Goal: Find specific page/section: Find specific page/section

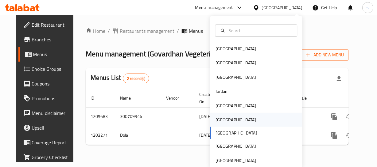
click at [230, 120] on div "[GEOGRAPHIC_DATA]" at bounding box center [256, 120] width 92 height 14
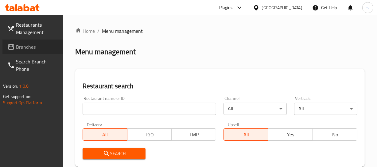
click at [36, 51] on link "Branches" at bounding box center [32, 47] width 60 height 15
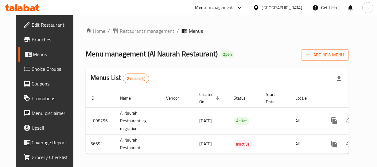
click at [294, 5] on div "[GEOGRAPHIC_DATA]" at bounding box center [282, 7] width 40 height 7
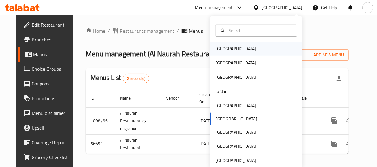
click at [219, 45] on div "[GEOGRAPHIC_DATA]" at bounding box center [235, 48] width 40 height 7
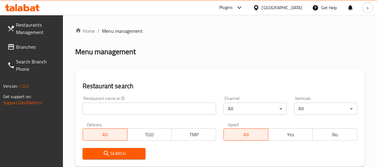
click at [35, 50] on span "Branches" at bounding box center [37, 46] width 42 height 7
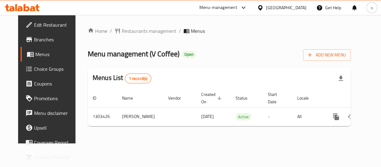
click at [298, 2] on div "[GEOGRAPHIC_DATA]" at bounding box center [281, 7] width 59 height 15
click at [296, 7] on div "[GEOGRAPHIC_DATA]" at bounding box center [286, 7] width 40 height 7
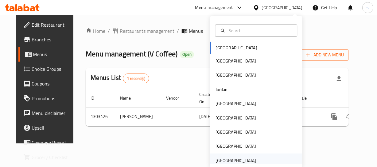
click at [237, 157] on div "[GEOGRAPHIC_DATA]" at bounding box center [235, 160] width 40 height 7
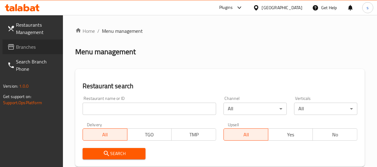
click at [30, 44] on span "Branches" at bounding box center [37, 46] width 42 height 7
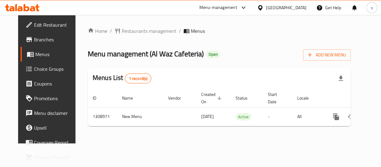
click at [273, 10] on div "[GEOGRAPHIC_DATA]" at bounding box center [286, 7] width 40 height 7
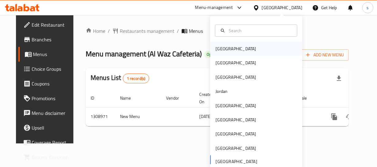
click at [229, 51] on div "[GEOGRAPHIC_DATA]" at bounding box center [235, 49] width 50 height 14
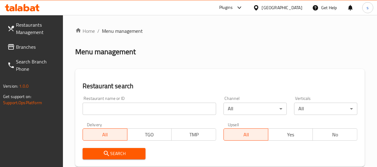
click at [18, 43] on span "Branches" at bounding box center [37, 46] width 42 height 7
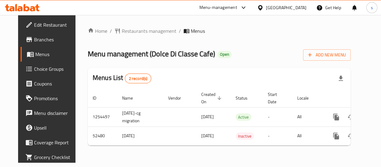
click at [298, 6] on div "[GEOGRAPHIC_DATA]" at bounding box center [286, 7] width 40 height 7
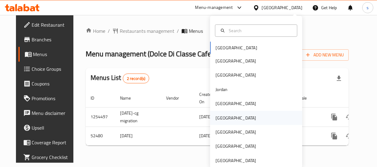
click at [226, 119] on div "[GEOGRAPHIC_DATA]" at bounding box center [235, 118] width 50 height 14
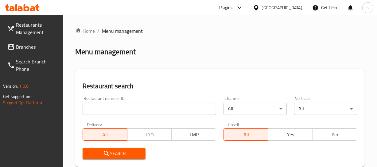
click at [31, 51] on span "Branches" at bounding box center [37, 46] width 42 height 7
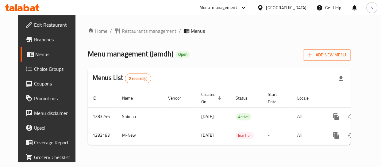
click at [296, 5] on div "Oman" at bounding box center [286, 7] width 40 height 7
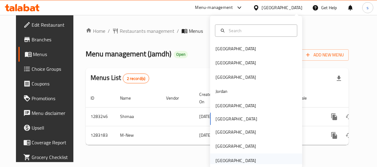
click at [231, 161] on div "[GEOGRAPHIC_DATA]" at bounding box center [235, 160] width 40 height 7
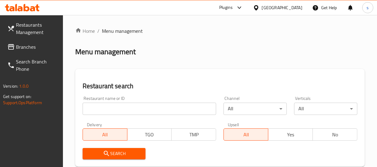
click at [46, 49] on span "Branches" at bounding box center [37, 46] width 42 height 7
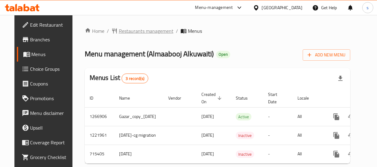
click at [151, 29] on span "Restaurants management" at bounding box center [146, 30] width 55 height 7
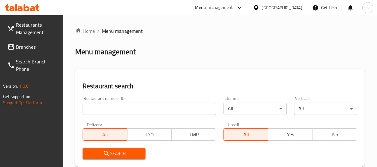
click at [27, 49] on span "Branches" at bounding box center [37, 46] width 42 height 7
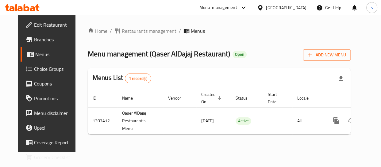
click at [263, 5] on icon at bounding box center [260, 8] width 6 height 6
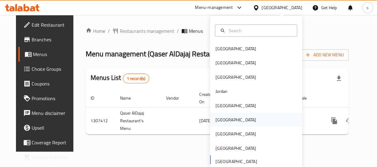
click at [223, 125] on div "[GEOGRAPHIC_DATA]" at bounding box center [235, 120] width 50 height 14
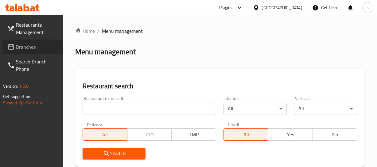
click at [30, 46] on span "Branches" at bounding box center [37, 46] width 42 height 7
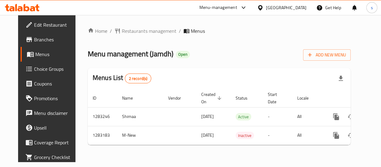
click at [266, 6] on div at bounding box center [261, 7] width 9 height 7
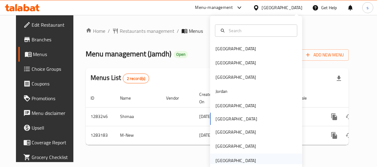
click at [228, 163] on div "[GEOGRAPHIC_DATA]" at bounding box center [235, 160] width 40 height 7
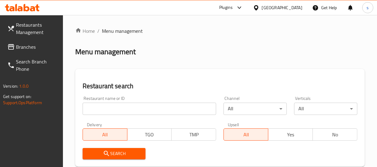
click at [29, 46] on span "Branches" at bounding box center [37, 46] width 42 height 7
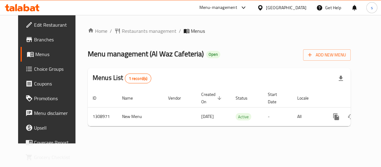
click at [277, 7] on div "[GEOGRAPHIC_DATA]" at bounding box center [286, 7] width 40 height 7
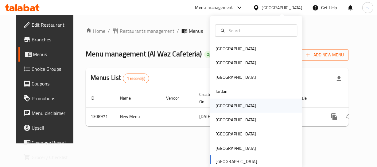
click at [225, 106] on div "[GEOGRAPHIC_DATA]" at bounding box center [235, 105] width 50 height 14
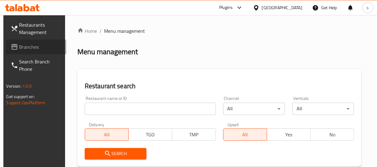
click at [25, 45] on span "Branches" at bounding box center [40, 46] width 42 height 7
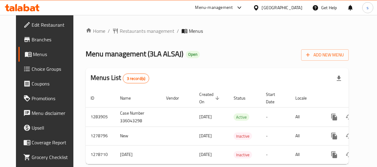
click at [289, 8] on div "[GEOGRAPHIC_DATA]" at bounding box center [282, 7] width 40 height 7
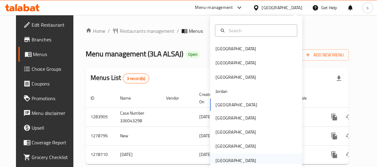
click at [248, 164] on div "[GEOGRAPHIC_DATA]" at bounding box center [235, 160] width 40 height 7
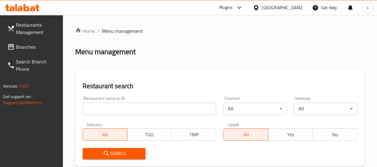
click at [18, 46] on span "Branches" at bounding box center [37, 46] width 42 height 7
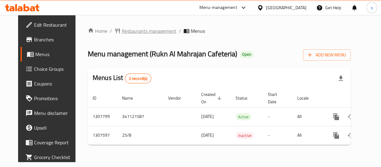
click at [143, 33] on span "Restaurants management" at bounding box center [149, 30] width 55 height 7
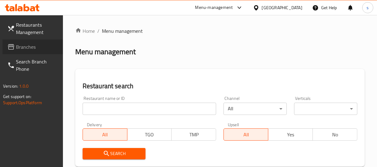
click at [37, 48] on span "Branches" at bounding box center [37, 46] width 42 height 7
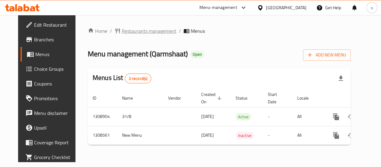
click at [140, 35] on span "Restaurants management" at bounding box center [149, 30] width 55 height 7
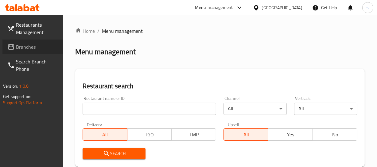
click at [21, 52] on link "Branches" at bounding box center [32, 47] width 60 height 15
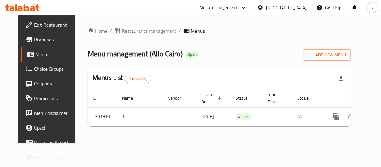
click at [159, 29] on span "Restaurants management" at bounding box center [149, 30] width 55 height 7
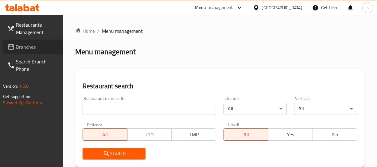
click at [33, 47] on span "Branches" at bounding box center [37, 46] width 42 height 7
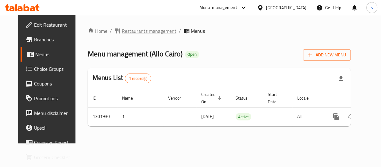
click at [148, 28] on span "Restaurants management" at bounding box center [149, 30] width 55 height 7
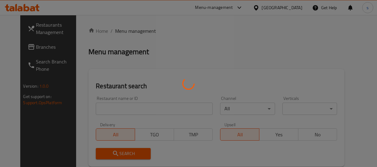
click at [147, 30] on div at bounding box center [188, 83] width 377 height 167
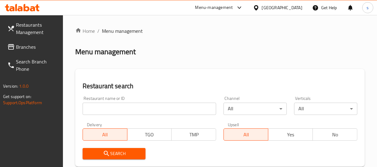
click at [19, 51] on span "Branches" at bounding box center [37, 46] width 42 height 7
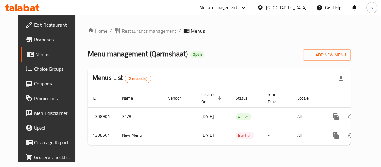
click at [273, 4] on div "[GEOGRAPHIC_DATA]" at bounding box center [281, 7] width 59 height 15
click at [273, 7] on div "[GEOGRAPHIC_DATA]" at bounding box center [286, 7] width 40 height 7
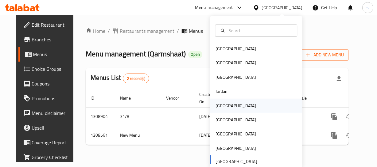
click at [235, 107] on div "[GEOGRAPHIC_DATA]" at bounding box center [256, 105] width 92 height 14
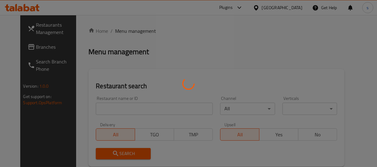
click at [31, 47] on div at bounding box center [188, 83] width 377 height 167
click at [33, 48] on div at bounding box center [188, 83] width 377 height 167
click at [31, 46] on div at bounding box center [188, 83] width 377 height 167
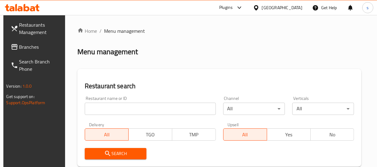
click at [25, 51] on div at bounding box center [188, 83] width 377 height 167
click at [25, 51] on span "Branches" at bounding box center [40, 46] width 42 height 7
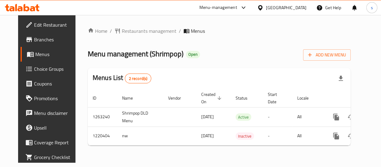
click at [295, 6] on div "[GEOGRAPHIC_DATA]" at bounding box center [286, 7] width 40 height 7
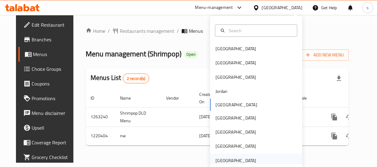
click at [239, 162] on div "[GEOGRAPHIC_DATA]" at bounding box center [235, 160] width 40 height 7
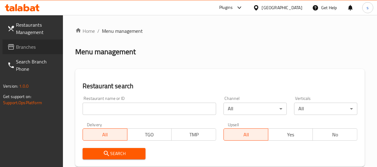
click at [36, 51] on link "Branches" at bounding box center [32, 47] width 60 height 15
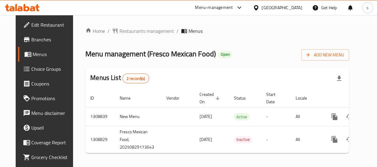
click at [297, 6] on div "[GEOGRAPHIC_DATA]" at bounding box center [282, 7] width 40 height 7
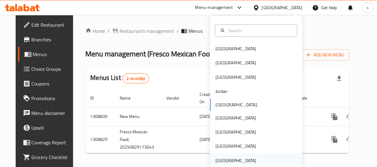
click at [250, 162] on div "[GEOGRAPHIC_DATA]" at bounding box center [235, 160] width 40 height 7
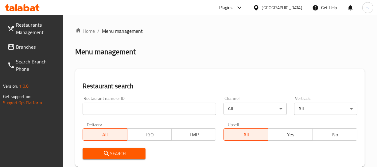
click at [29, 48] on span "Branches" at bounding box center [37, 46] width 42 height 7
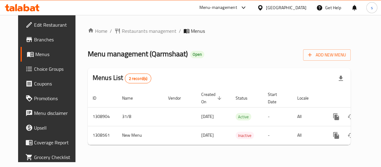
click at [261, 3] on div "[GEOGRAPHIC_DATA]" at bounding box center [281, 7] width 59 height 15
click at [264, 6] on div at bounding box center [261, 7] width 9 height 7
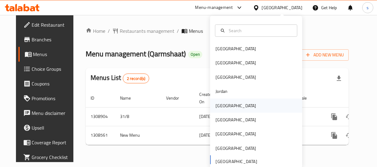
click at [228, 107] on div "[GEOGRAPHIC_DATA]" at bounding box center [235, 105] width 50 height 14
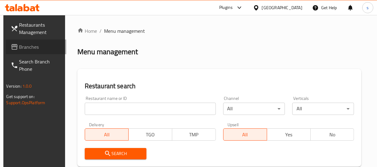
click at [19, 47] on span "Branches" at bounding box center [40, 46] width 42 height 7
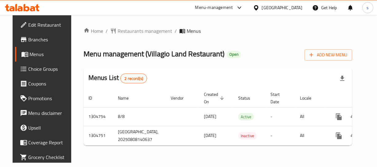
click at [262, 7] on div at bounding box center [257, 7] width 9 height 7
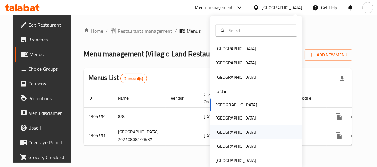
click at [225, 134] on div "[GEOGRAPHIC_DATA]" at bounding box center [235, 132] width 50 height 14
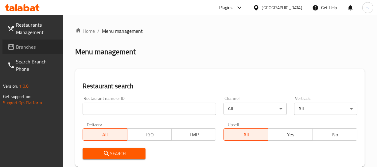
click at [34, 45] on span "Branches" at bounding box center [37, 46] width 42 height 7
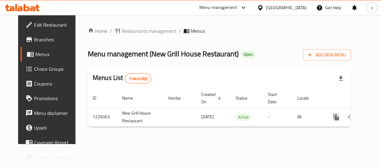
click at [266, 8] on div at bounding box center [261, 7] width 9 height 7
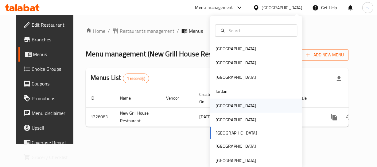
click at [223, 102] on div "Kuwait" at bounding box center [235, 105] width 40 height 7
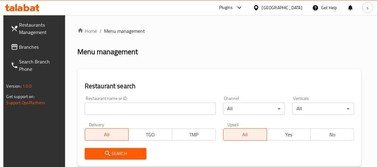
click at [43, 46] on span "Branches" at bounding box center [40, 46] width 42 height 7
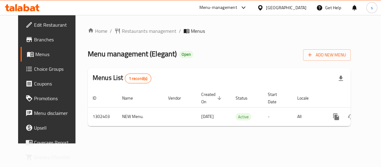
click at [294, 7] on div "[GEOGRAPHIC_DATA]" at bounding box center [286, 7] width 40 height 7
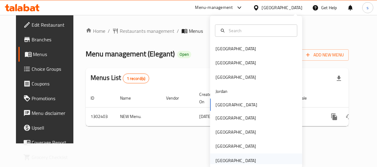
click at [239, 157] on div "[GEOGRAPHIC_DATA]" at bounding box center [235, 160] width 40 height 7
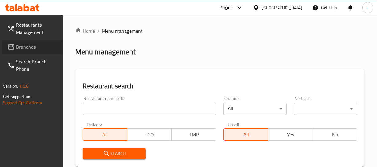
click at [33, 47] on span "Branches" at bounding box center [37, 46] width 42 height 7
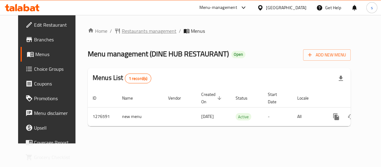
click at [132, 30] on span "Restaurants management" at bounding box center [149, 30] width 55 height 7
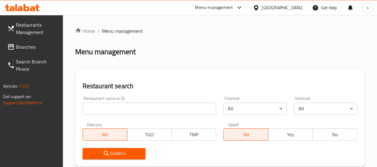
click at [33, 47] on span "Branches" at bounding box center [37, 46] width 42 height 7
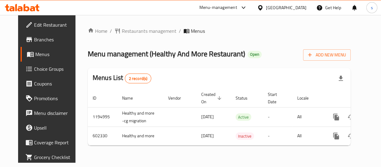
click at [279, 8] on div "[GEOGRAPHIC_DATA]" at bounding box center [286, 7] width 40 height 7
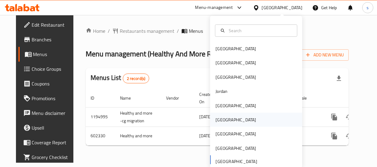
click at [222, 120] on div "[GEOGRAPHIC_DATA]" at bounding box center [235, 120] width 50 height 14
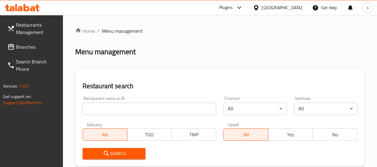
click at [31, 50] on span "Branches" at bounding box center [37, 46] width 42 height 7
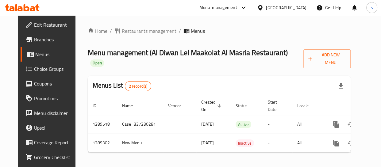
click at [302, 8] on div "[GEOGRAPHIC_DATA]" at bounding box center [286, 7] width 40 height 7
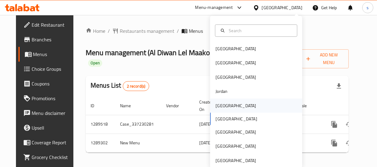
click at [234, 107] on div "[GEOGRAPHIC_DATA]" at bounding box center [256, 105] width 92 height 14
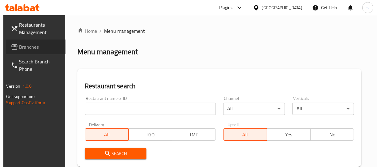
click at [22, 50] on span "Branches" at bounding box center [40, 46] width 42 height 7
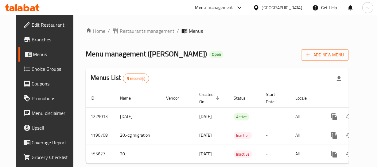
click at [259, 9] on icon at bounding box center [256, 8] width 6 height 6
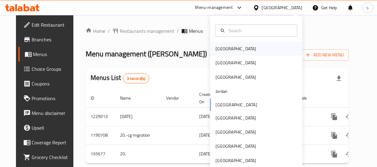
click at [210, 49] on div "Bahrain" at bounding box center [235, 49] width 50 height 14
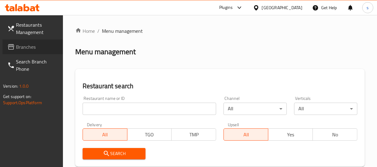
click at [21, 49] on span "Branches" at bounding box center [37, 46] width 42 height 7
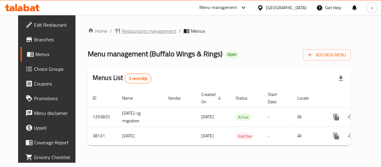
click at [138, 27] on span "Restaurants management" at bounding box center [149, 30] width 55 height 7
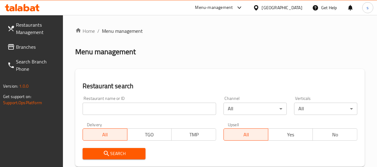
click at [46, 49] on span "Branches" at bounding box center [37, 46] width 42 height 7
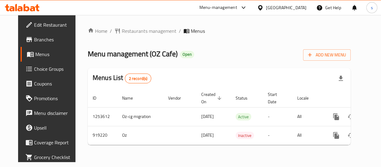
click at [298, 2] on div "Bahrain" at bounding box center [281, 7] width 59 height 15
click at [298, 6] on div "Bahrain" at bounding box center [286, 7] width 40 height 7
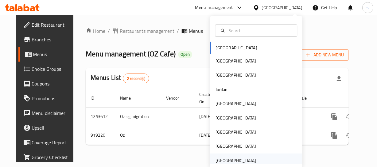
click at [258, 163] on div "United Arab Emirates" at bounding box center [256, 161] width 92 height 14
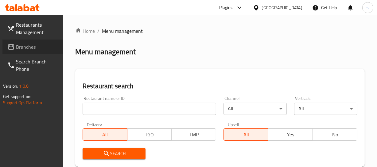
click at [12, 48] on icon at bounding box center [10, 46] width 7 height 7
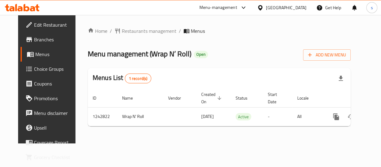
click at [267, 6] on div "United Arab Emirates" at bounding box center [286, 7] width 40 height 7
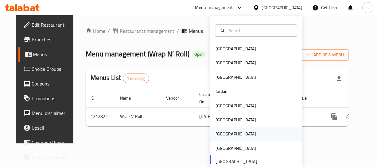
click at [221, 134] on div "[GEOGRAPHIC_DATA]" at bounding box center [235, 134] width 40 height 7
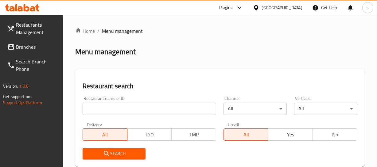
click at [31, 48] on span "Branches" at bounding box center [37, 46] width 42 height 7
